Goal: Information Seeking & Learning: Learn about a topic

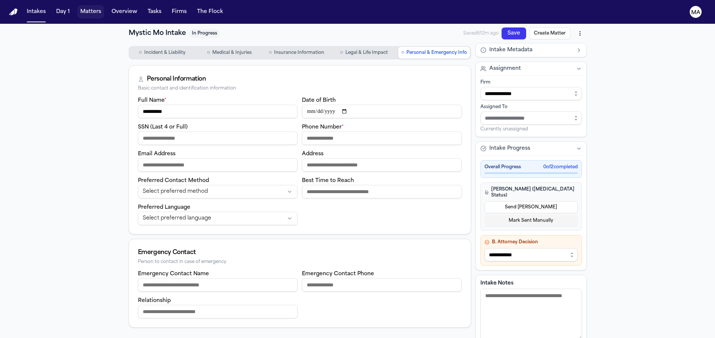
click at [77, 7] on button "Matters" at bounding box center [90, 11] width 27 height 13
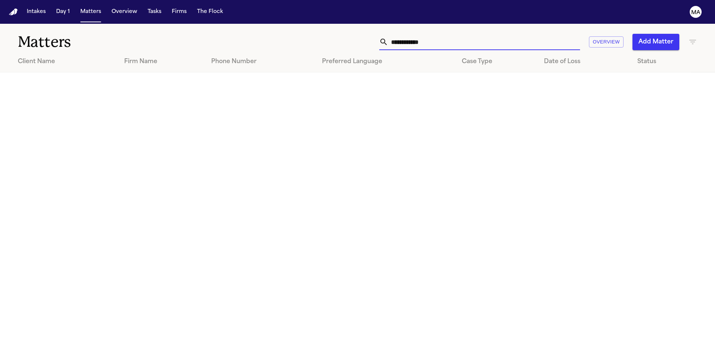
drag, startPoint x: 535, startPoint y: 31, endPoint x: 436, endPoint y: 31, distance: 99.2
click at [438, 34] on div "**********" at bounding box center [456, 42] width 481 height 16
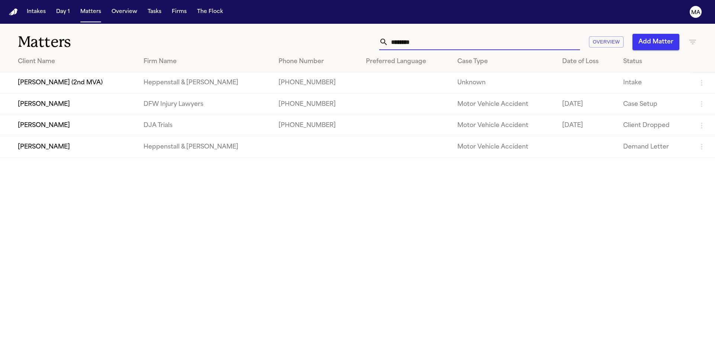
type input "*******"
click at [85, 136] on td "[PERSON_NAME]" at bounding box center [69, 146] width 138 height 21
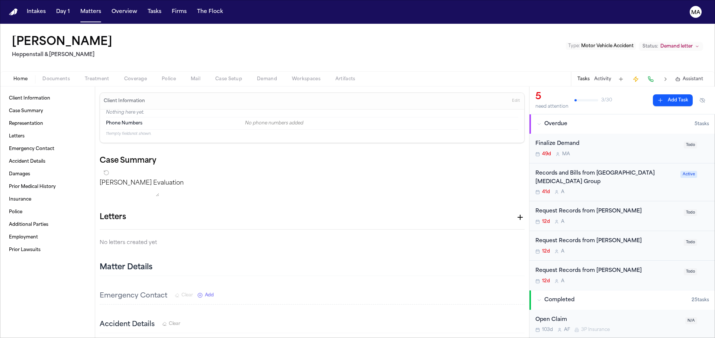
click at [697, 76] on span "Assistant" at bounding box center [692, 79] width 20 height 6
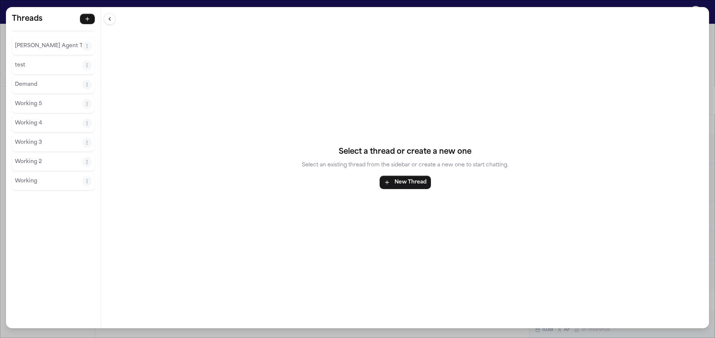
click at [38, 42] on p "[PERSON_NAME] Agent Thread" at bounding box center [48, 46] width 67 height 9
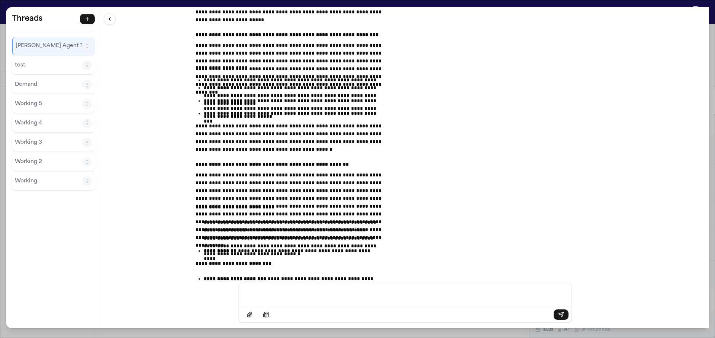
scroll to position [40872, 0]
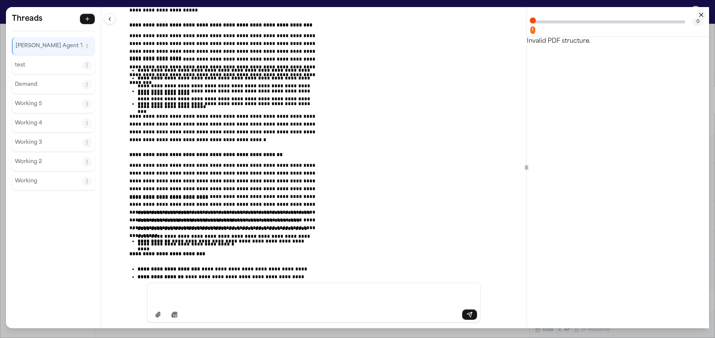
click at [704, 14] on icon "Close citation panel" at bounding box center [701, 15] width 7 height 7
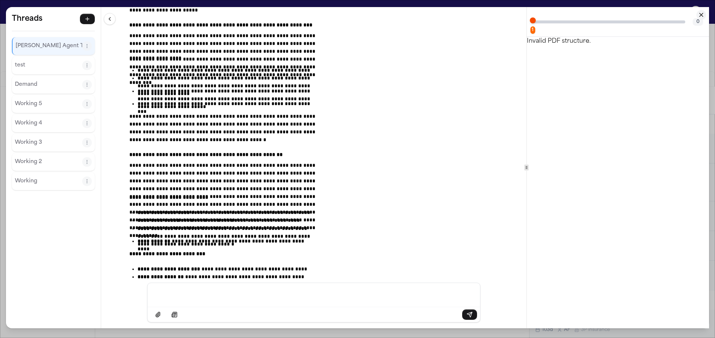
click at [704, 13] on icon "Close citation panel" at bounding box center [701, 15] width 7 height 7
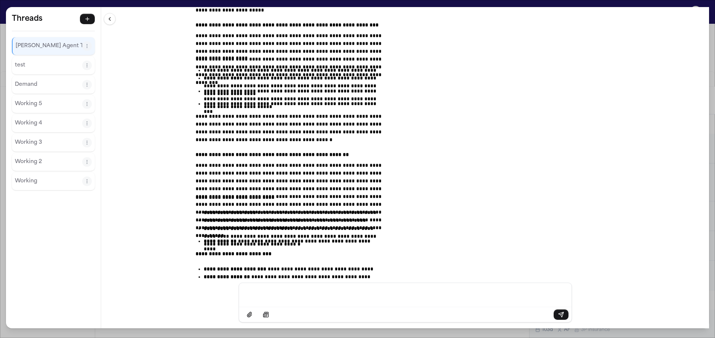
click at [484, 3] on div "**********" at bounding box center [357, 169] width 715 height 338
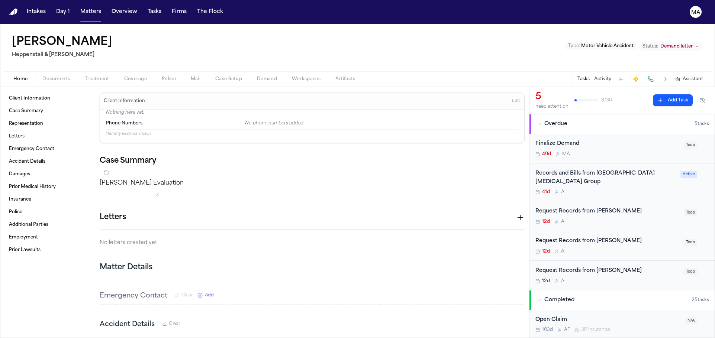
click at [42, 76] on span "Documents" at bounding box center [56, 79] width 28 height 6
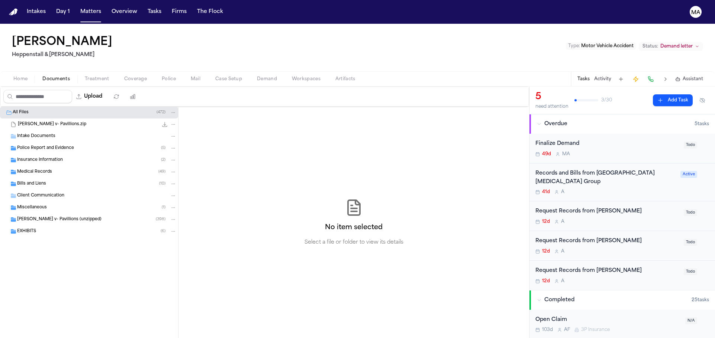
click at [36, 157] on span "Insurance Information" at bounding box center [40, 160] width 46 height 6
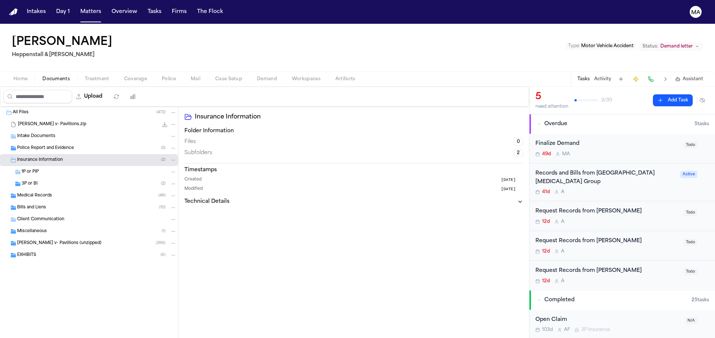
click at [42, 181] on div "3P or BI ( 2 )" at bounding box center [99, 184] width 155 height 7
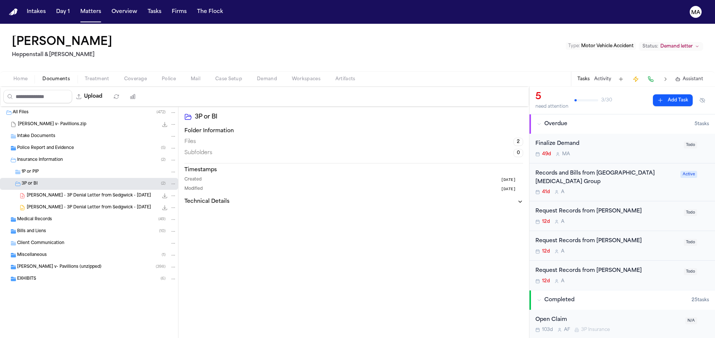
click at [54, 193] on span "[PERSON_NAME] - 3P Denial Letter from Sedgwick - [DATE]" at bounding box center [89, 196] width 124 height 6
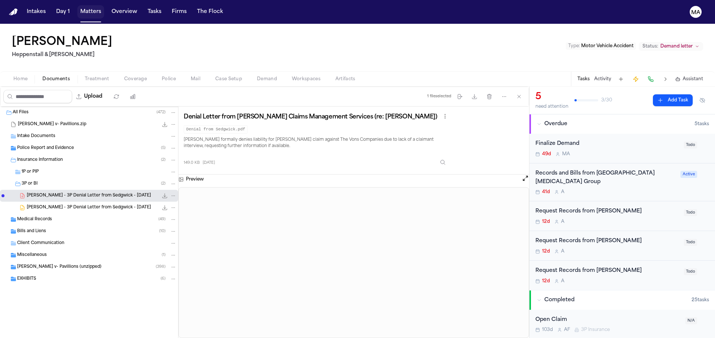
click at [77, 8] on button "Matters" at bounding box center [90, 11] width 27 height 13
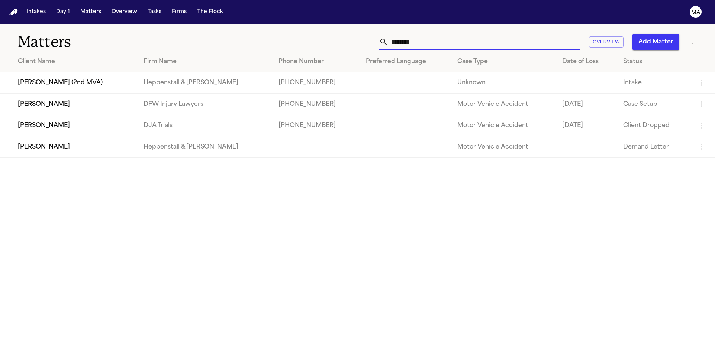
drag, startPoint x: 536, startPoint y: 31, endPoint x: 288, endPoint y: 29, distance: 247.6
click at [293, 34] on div "******* Overview Add Matter" at bounding box center [456, 42] width 481 height 16
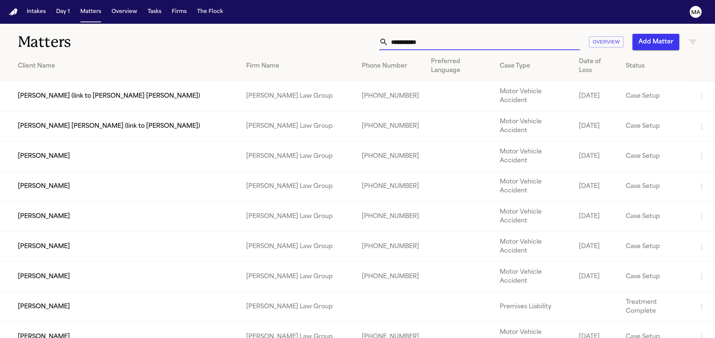
type input "**********"
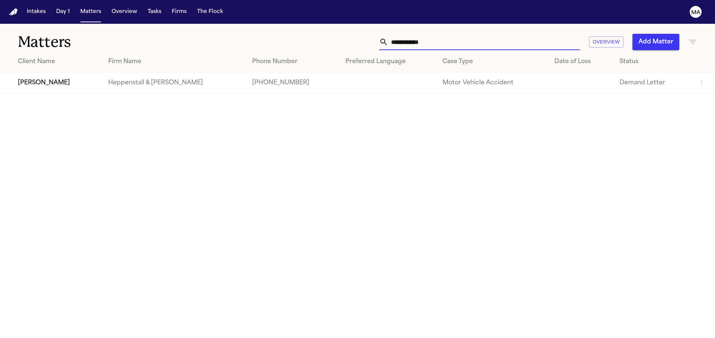
drag, startPoint x: 288, startPoint y: 29, endPoint x: 34, endPoint y: 71, distance: 257.3
click at [34, 72] on td "[PERSON_NAME]" at bounding box center [51, 82] width 102 height 21
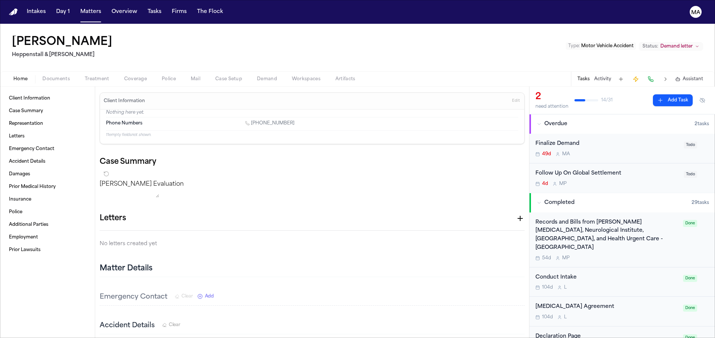
click at [38, 37] on div "[PERSON_NAME] [PERSON_NAME] & [PERSON_NAME] Type : Motor Vehicle Accident Statu…" at bounding box center [357, 48] width 715 height 48
click at [42, 87] on div "Client Information Case Summary Representation Letters Emergency Contact Accide…" at bounding box center [47, 213] width 95 height 252
click at [42, 76] on span "Documents" at bounding box center [56, 79] width 28 height 6
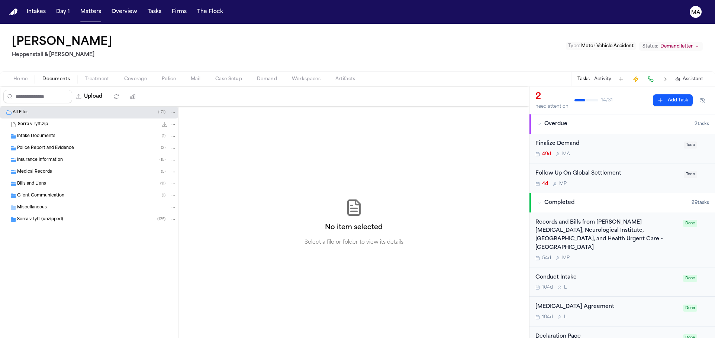
click at [44, 157] on span "Insurance Information" at bounding box center [40, 160] width 46 height 6
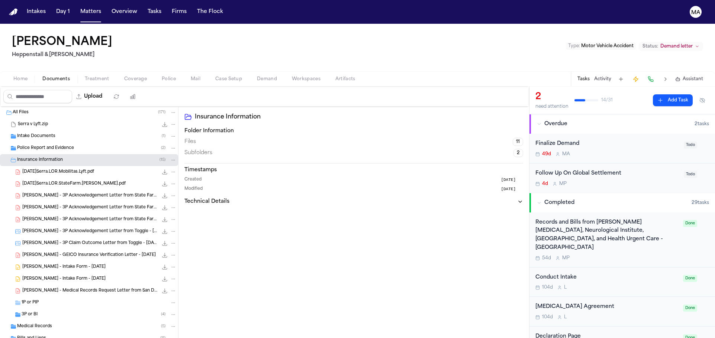
click at [58, 214] on div "[PERSON_NAME] - 3P Acknowledgement Letter from State Farm - [DATE] 209.1 KB • P…" at bounding box center [89, 220] width 178 height 12
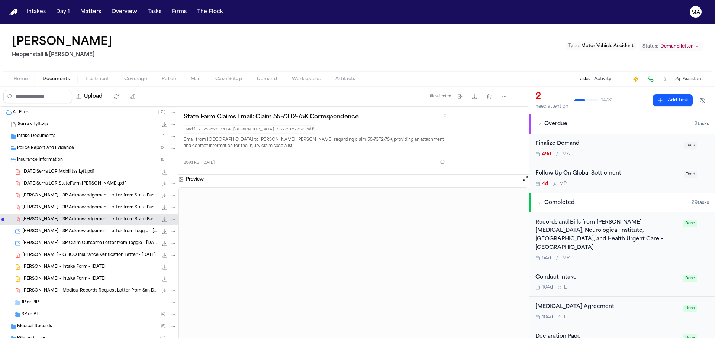
click at [43, 202] on div "[PERSON_NAME] - 3P Acknowledgement Letter from State Farm - [DATE] 101.6 KB • P…" at bounding box center [89, 208] width 178 height 12
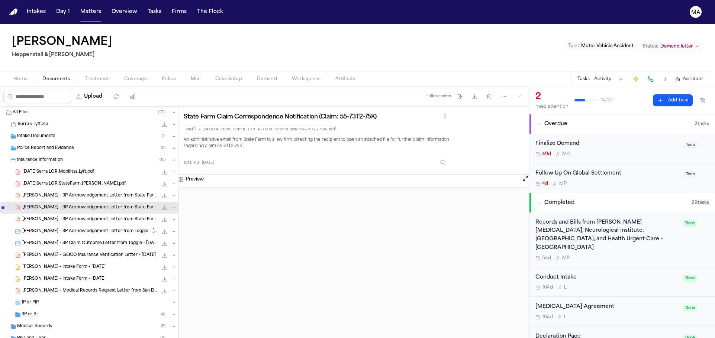
click at [49, 193] on span "[PERSON_NAME] - 3P Acknowledgement Letter from State Farm - [DATE]" at bounding box center [90, 196] width 136 height 6
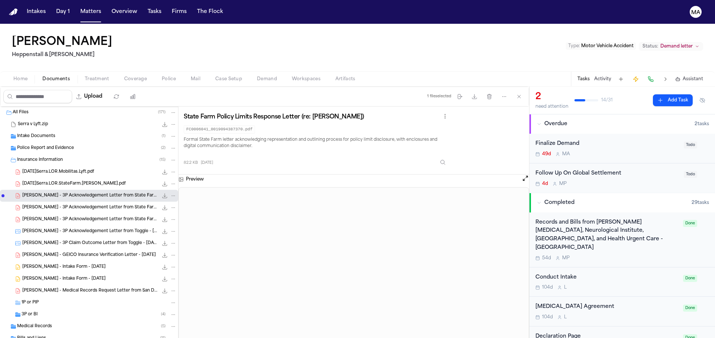
click at [51, 241] on span "[PERSON_NAME] - 3P Claim Outcome Letter from Toggle - [DATE]" at bounding box center [90, 244] width 136 height 6
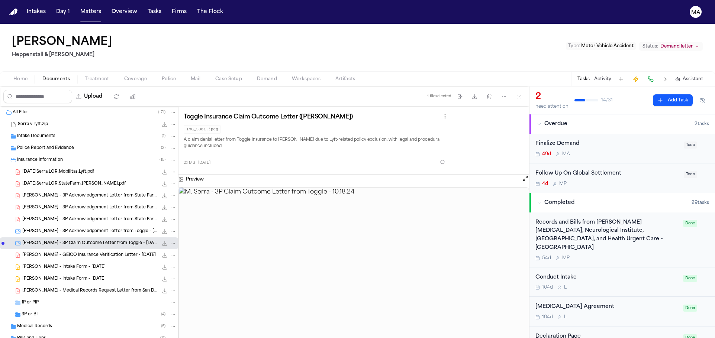
click at [50, 226] on div "[PERSON_NAME] - 3P Acknowledgement Letter from Toggle - [DATE] 2.1 MB • JPEG" at bounding box center [89, 232] width 178 height 12
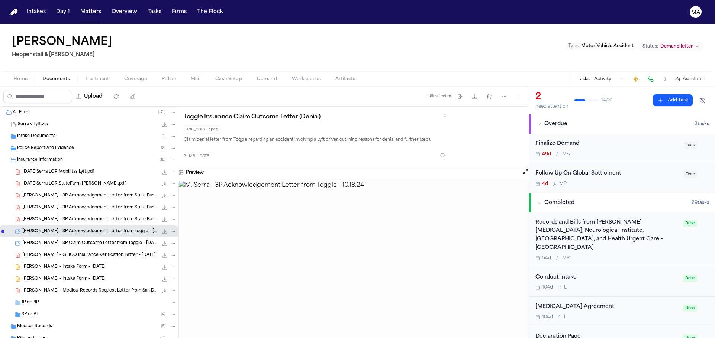
click at [48, 217] on span "[PERSON_NAME] - 3P Acknowledgement Letter from State Farm - [DATE]" at bounding box center [90, 220] width 136 height 6
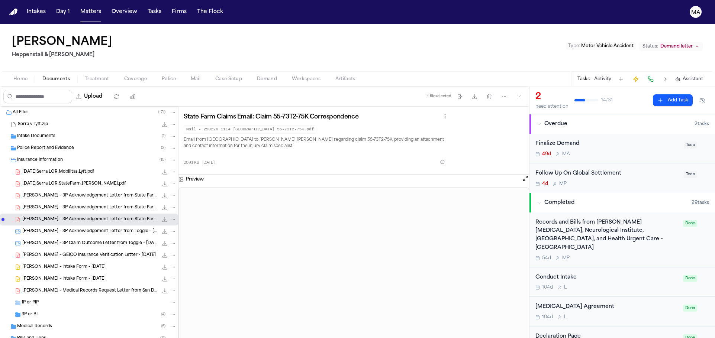
click at [57, 202] on div "[PERSON_NAME] - 3P Acknowledgement Letter from State Farm - [DATE] 101.6 KB • P…" at bounding box center [89, 208] width 178 height 12
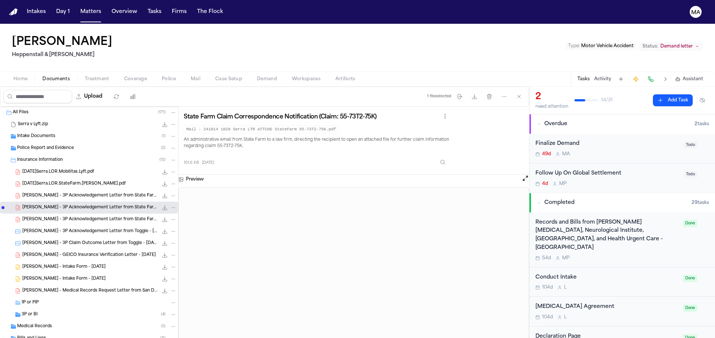
click at [53, 193] on span "[PERSON_NAME] - 3P Acknowledgement Letter from State Farm - [DATE]" at bounding box center [90, 196] width 136 height 6
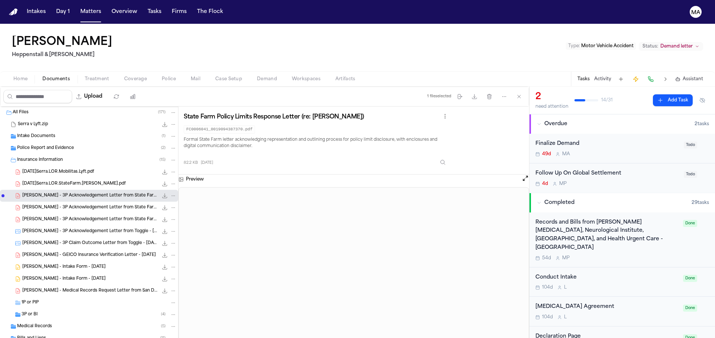
click at [29, 130] on div "Intake Documents ( 1 )" at bounding box center [89, 136] width 178 height 12
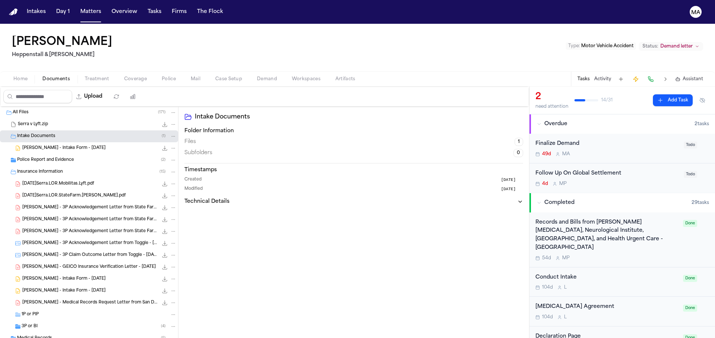
click at [44, 157] on span "Police Report and Evidence" at bounding box center [45, 160] width 57 height 6
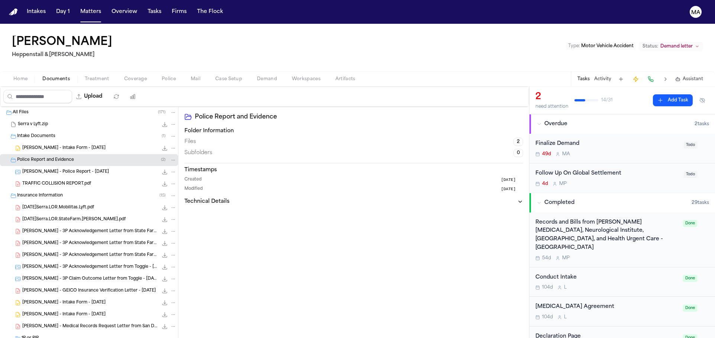
scroll to position [56, 0]
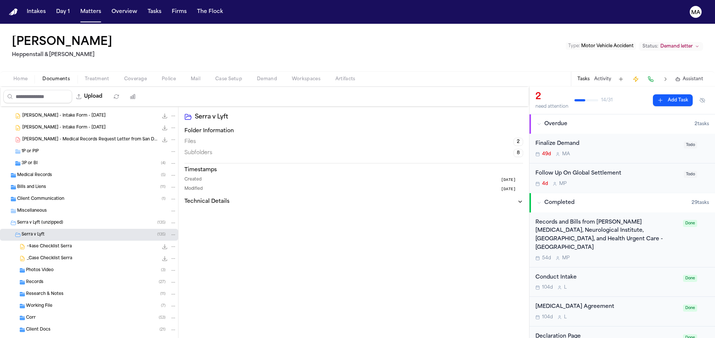
click at [39, 315] on div "Corr ( 53 )" at bounding box center [101, 318] width 151 height 7
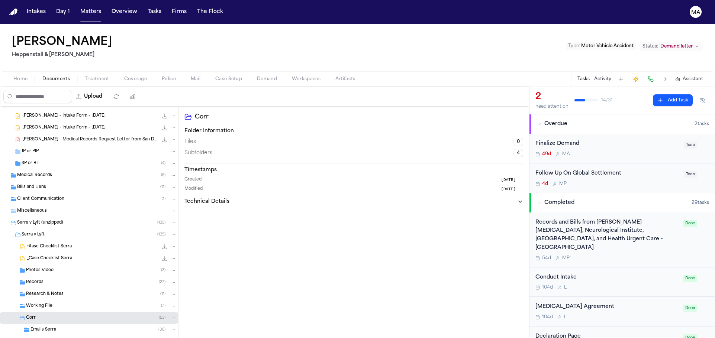
scroll to position [235, 0]
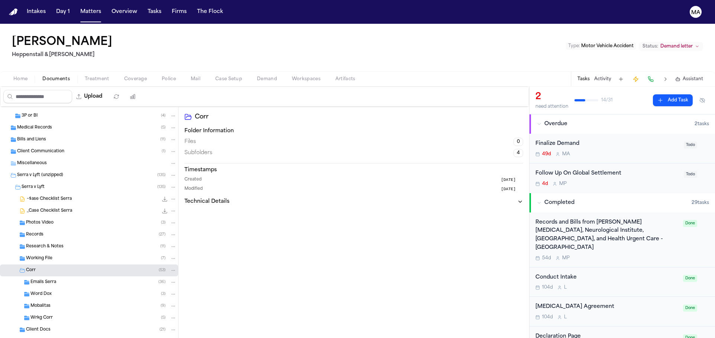
click at [46, 327] on div "Client Docs ( 21 )" at bounding box center [101, 330] width 151 height 7
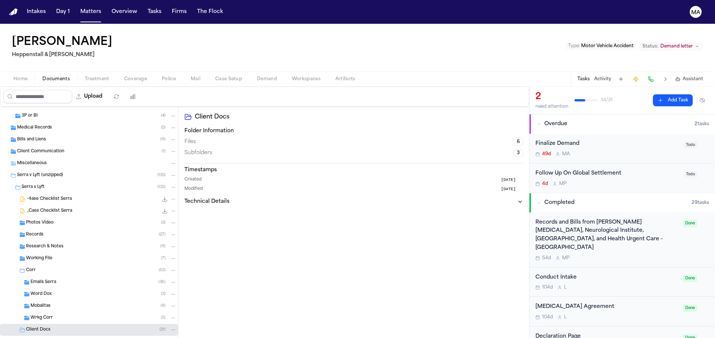
click at [46, 327] on div "Client Docs ( 21 )" at bounding box center [101, 330] width 151 height 7
click at [77, 8] on button "Matters" at bounding box center [90, 11] width 27 height 13
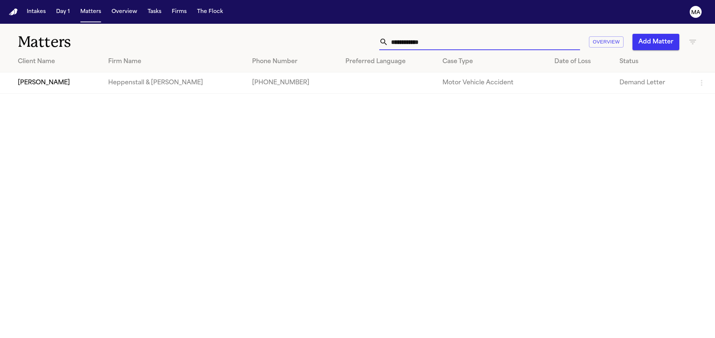
drag, startPoint x: 582, startPoint y: 35, endPoint x: 377, endPoint y: 12, distance: 206.9
click at [391, 24] on div "**********" at bounding box center [357, 38] width 715 height 28
type input "**********"
drag, startPoint x: 373, startPoint y: 10, endPoint x: 37, endPoint y: 68, distance: 340.6
click at [29, 85] on main "**********" at bounding box center [357, 181] width 715 height 314
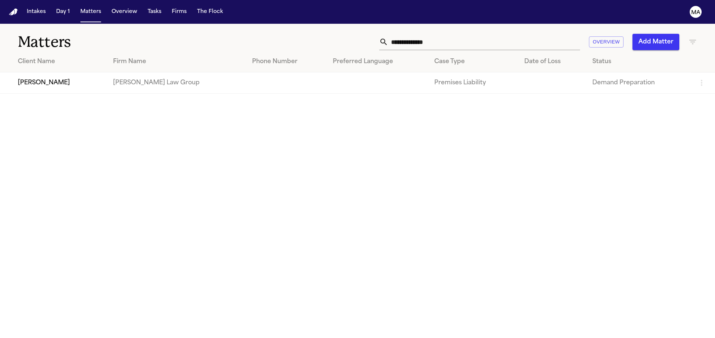
click at [37, 72] on td "[PERSON_NAME]" at bounding box center [53, 82] width 107 height 21
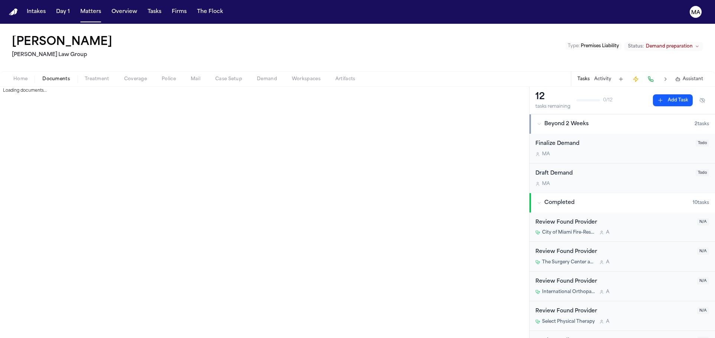
click at [42, 76] on span "Documents" at bounding box center [56, 79] width 28 height 6
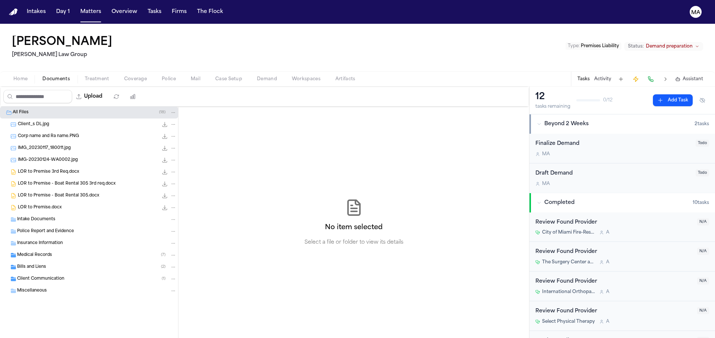
click at [55, 169] on span "LOR to Premise 3rd Req.docx" at bounding box center [48, 172] width 61 height 6
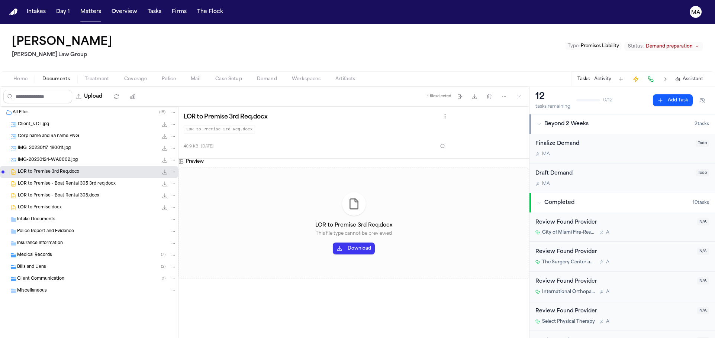
click at [54, 181] on span "LOR to Premise - Boat Rental 305 3rd req.docx" at bounding box center [67, 184] width 98 height 6
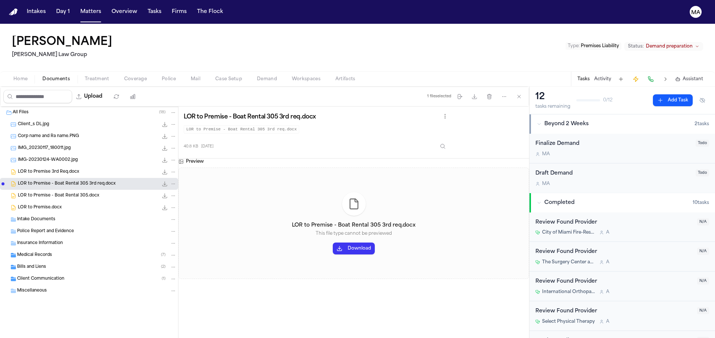
click at [49, 193] on span "LOR to Premise - Boat Rental 305.docx" at bounding box center [58, 196] width 81 height 6
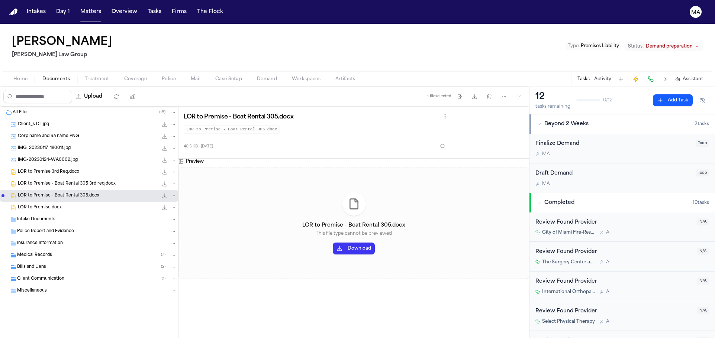
click at [48, 205] on span "LOR to Premise.docx" at bounding box center [40, 208] width 44 height 6
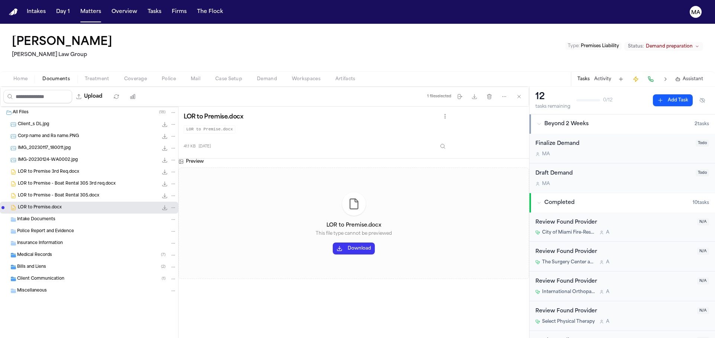
click at [48, 193] on span "LOR to Premise - Boat Rental 305.docx" at bounding box center [58, 196] width 81 height 6
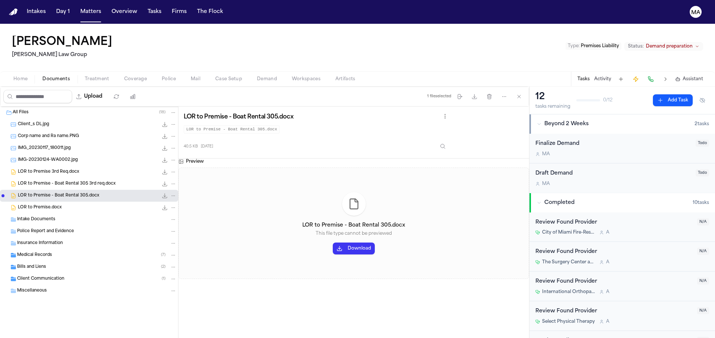
click at [40, 181] on span "LOR to Premise - Boat Rental 305 3rd req.docx" at bounding box center [67, 184] width 98 height 6
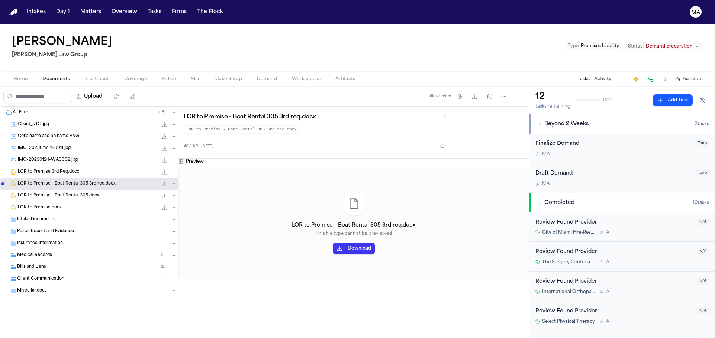
click at [41, 166] on div "LOR to Premise 3rd Req.docx 40.9 KB • DOCX" at bounding box center [89, 172] width 178 height 12
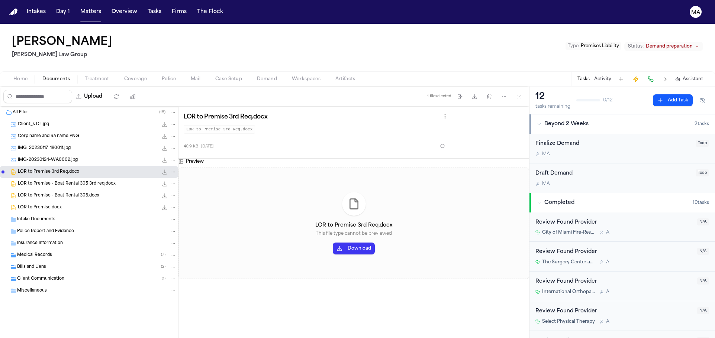
click at [333, 243] on button "Download" at bounding box center [354, 249] width 42 height 12
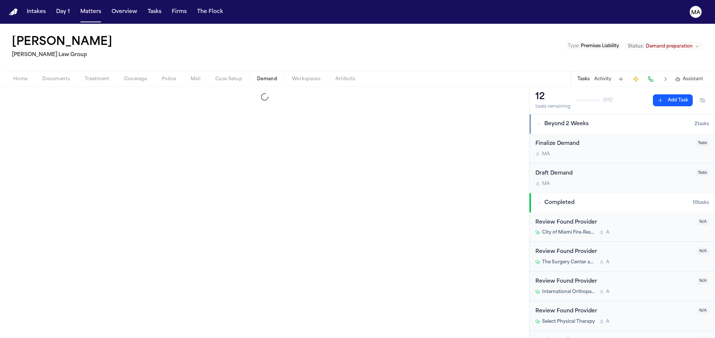
click at [257, 76] on span "Demand" at bounding box center [267, 79] width 20 height 6
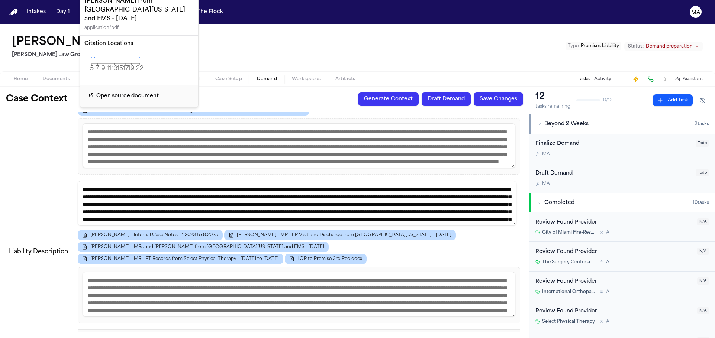
scroll to position [350, 0]
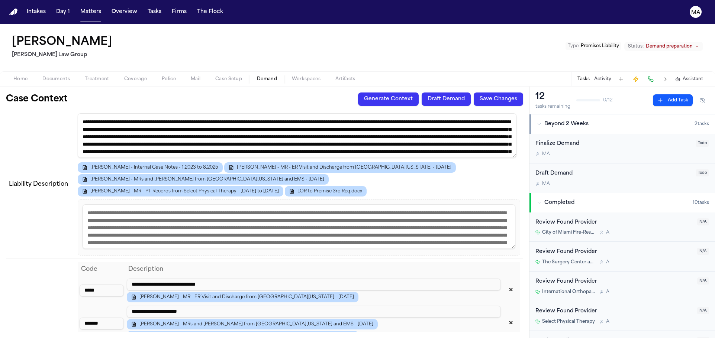
click at [86, 93] on div "Case Context Generate Context Draft Demand Save Changes" at bounding box center [264, 99] width 517 height 13
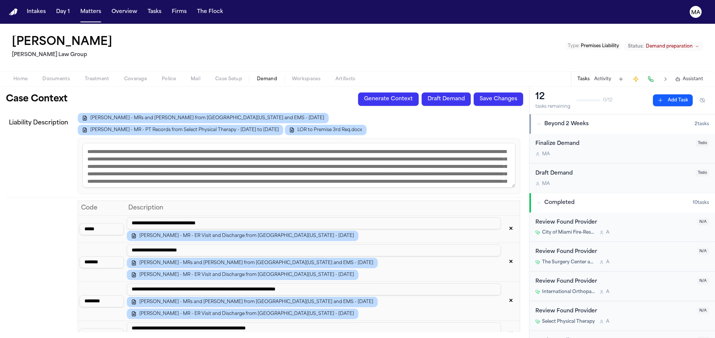
scroll to position [482, 0]
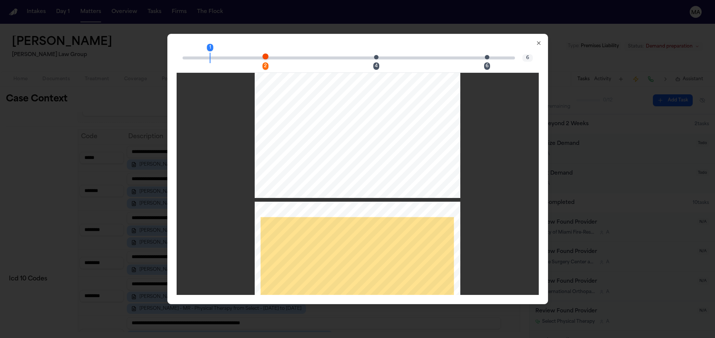
scroll to position [0, 0]
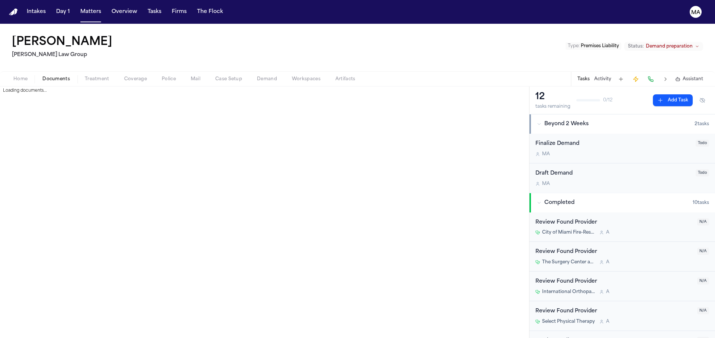
click at [42, 76] on span "Documents" at bounding box center [56, 79] width 28 height 6
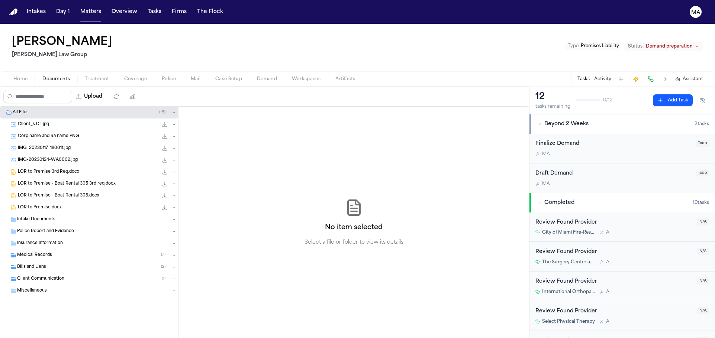
click at [60, 273] on div "Client Communication ( 1 )" at bounding box center [89, 279] width 178 height 12
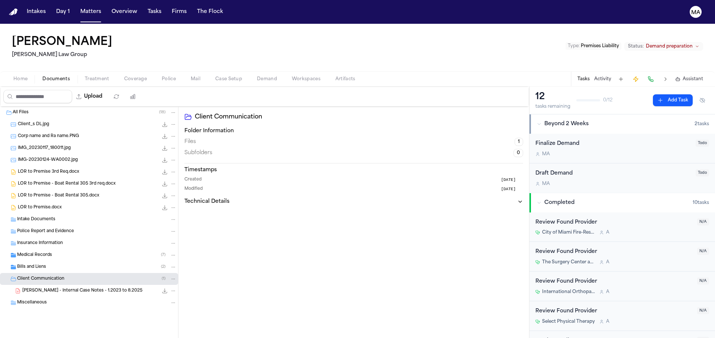
click at [57, 264] on div "Bills and Liens ( 2 )" at bounding box center [96, 267] width 159 height 7
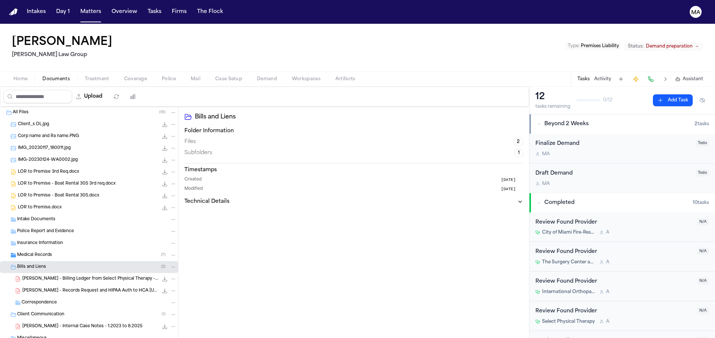
click at [59, 252] on div "Medical Records ( 7 )" at bounding box center [96, 255] width 159 height 7
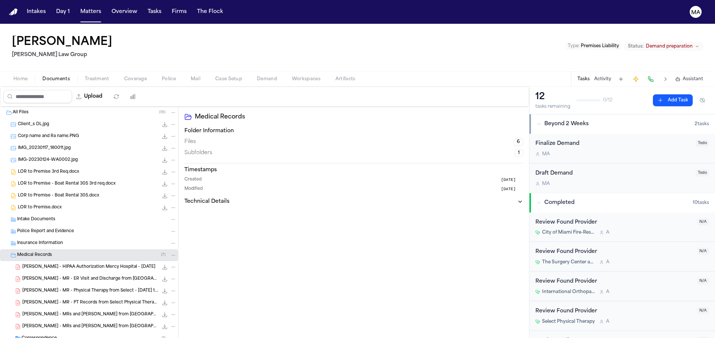
click at [58, 321] on div "[PERSON_NAME] - MRs and [PERSON_NAME] from [GEOGRAPHIC_DATA][US_STATE] and EMS …" at bounding box center [89, 327] width 178 height 12
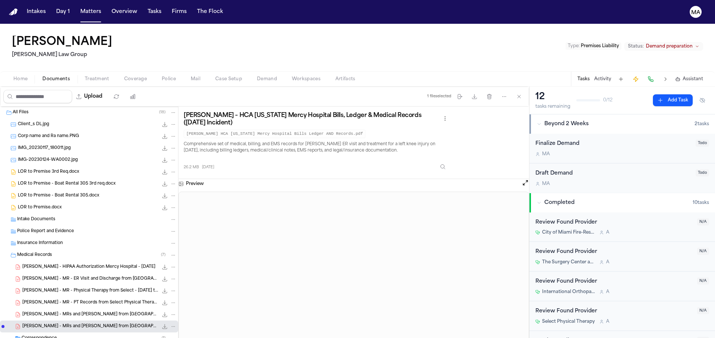
click at [62, 309] on div "[PERSON_NAME] - MRs and [PERSON_NAME] from [GEOGRAPHIC_DATA][US_STATE] - [DATE]…" at bounding box center [89, 315] width 178 height 12
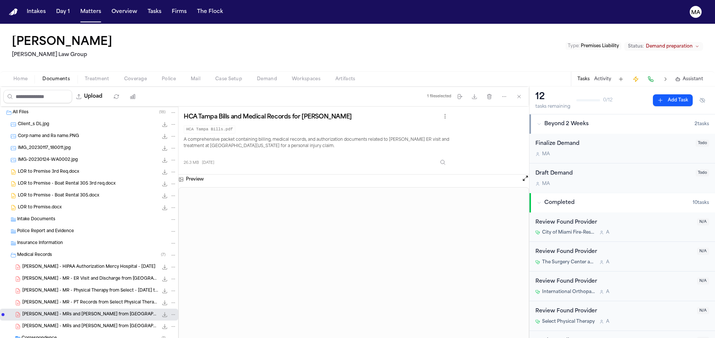
click at [36, 297] on div "[PERSON_NAME] - MR - PT Records from Select Physical Therapy - [DATE] to [DATE]…" at bounding box center [89, 303] width 178 height 12
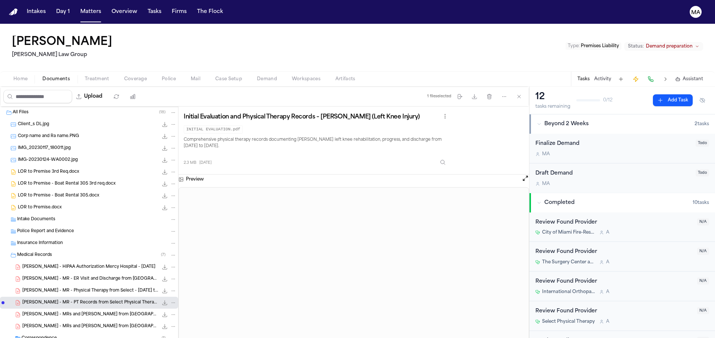
scroll to position [68, 0]
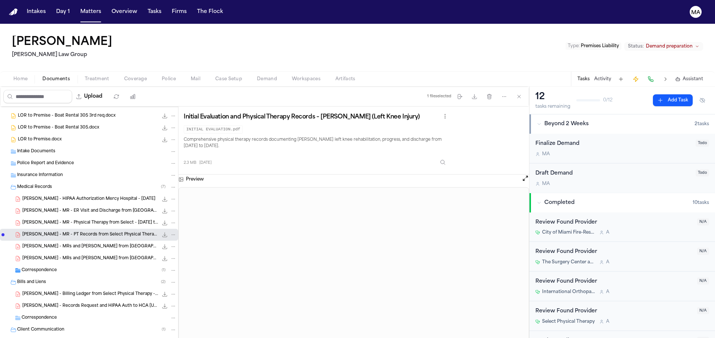
click at [47, 291] on span "[PERSON_NAME] - Billing Ledger from Select Physical Therapy - [DATE] to [DATE]" at bounding box center [90, 294] width 136 height 6
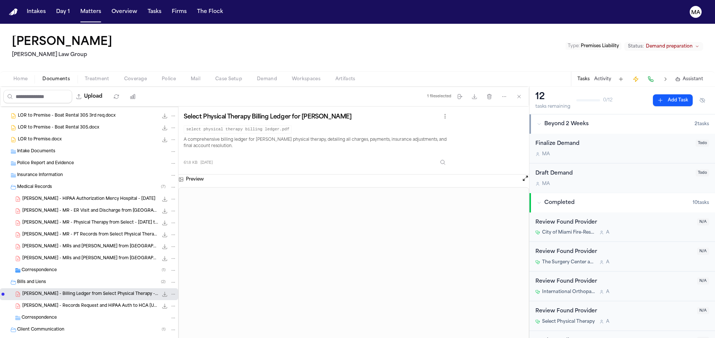
click at [42, 268] on span "Correspondence" at bounding box center [39, 271] width 35 height 6
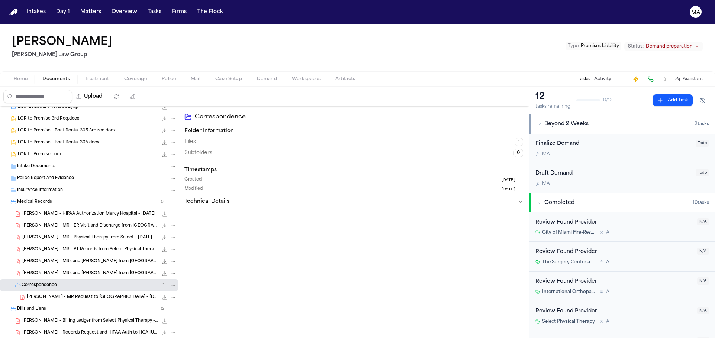
scroll to position [55, 0]
click at [178, 278] on div "Correspondence Folder Information Files 1 Subfolders 0 Timestamps Created [DATE…" at bounding box center [353, 233] width 351 height 252
